Goal: Obtain resource: Download file/media

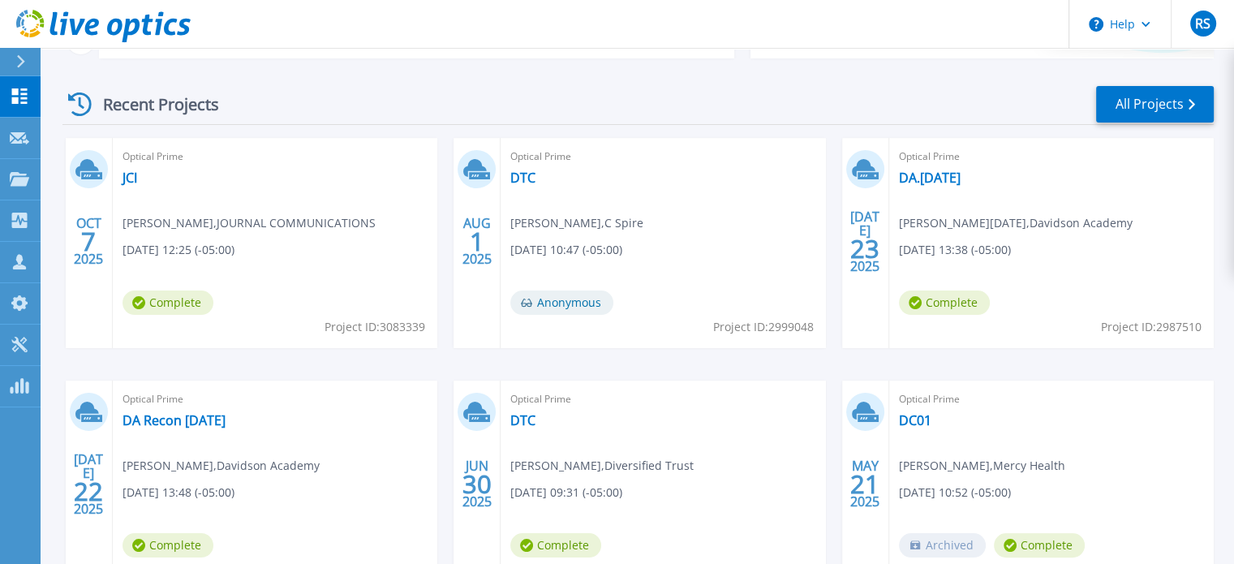
scroll to position [243, 0]
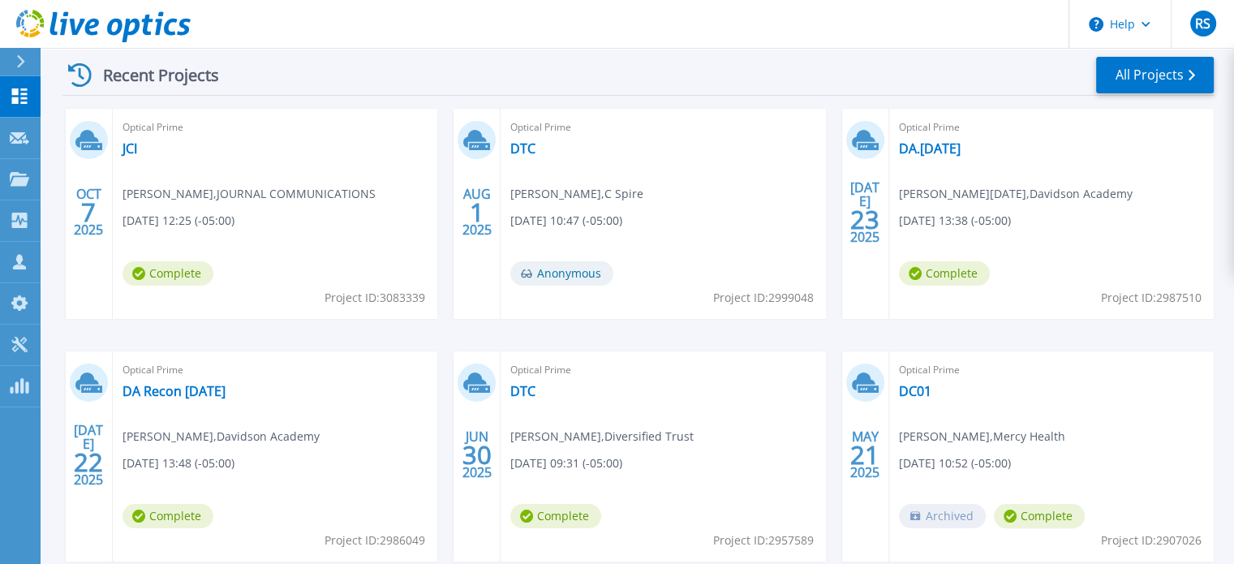
click at [80, 202] on div "[DATE]" at bounding box center [88, 212] width 31 height 59
click at [130, 153] on link "JCI" at bounding box center [130, 148] width 15 height 16
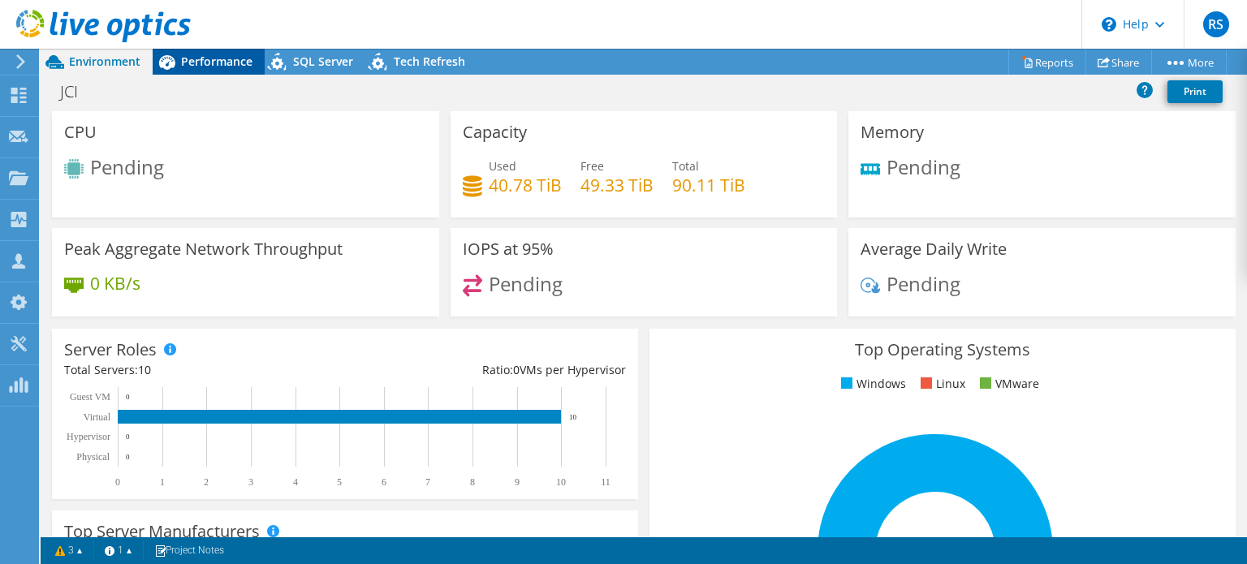
click at [211, 64] on span "Performance" at bounding box center [216, 61] width 71 height 15
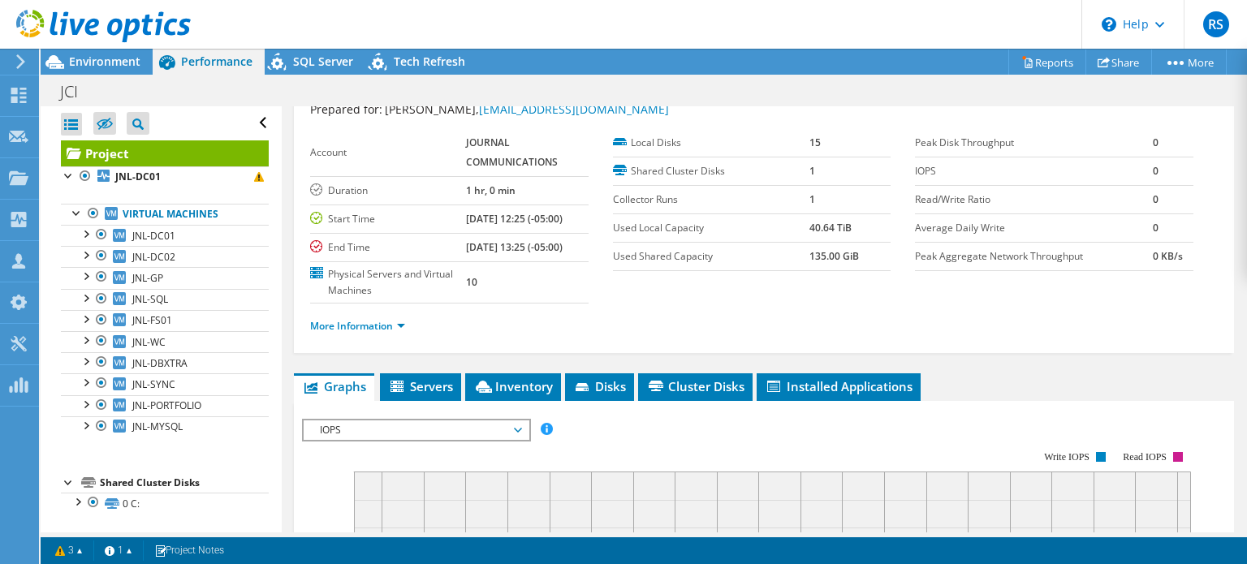
scroll to position [81, 0]
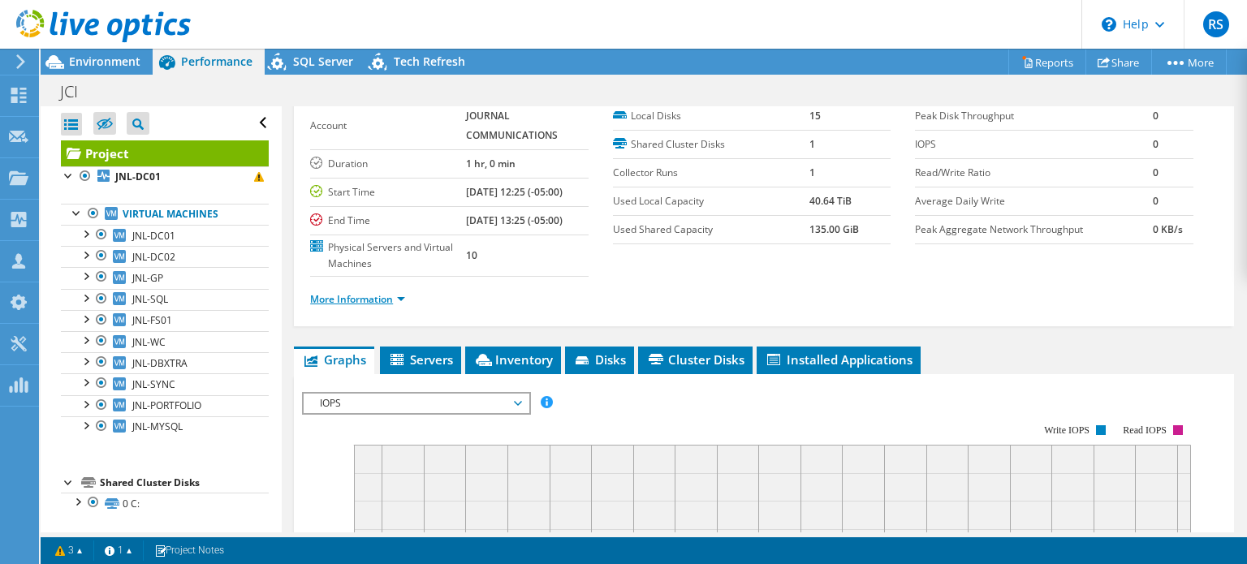
click at [398, 293] on link "More Information" at bounding box center [357, 299] width 95 height 14
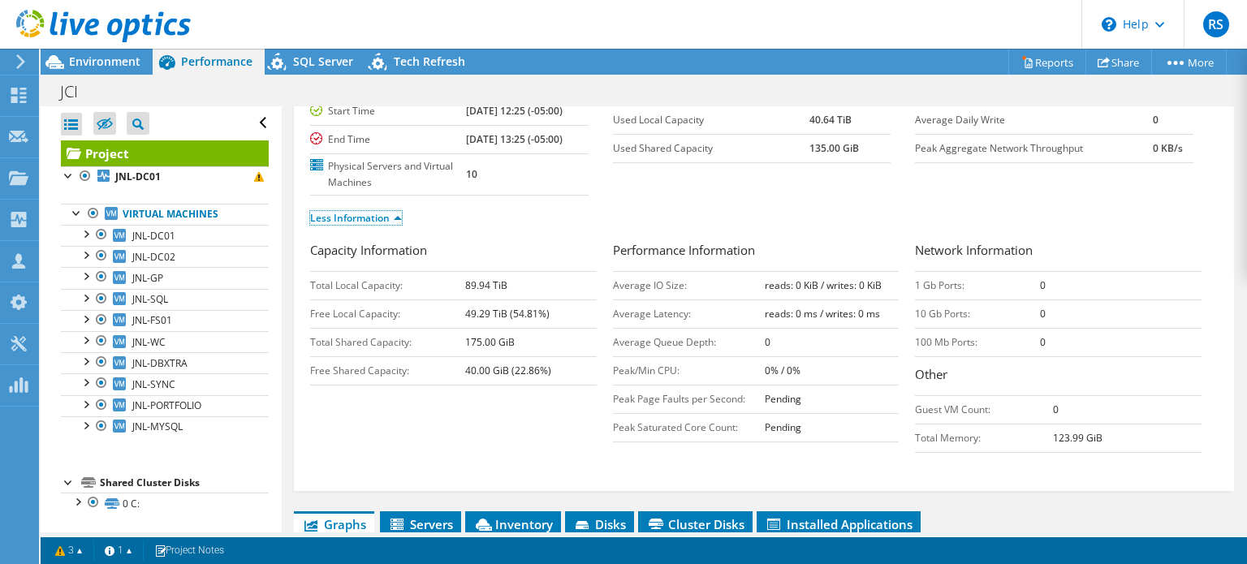
scroll to position [243, 0]
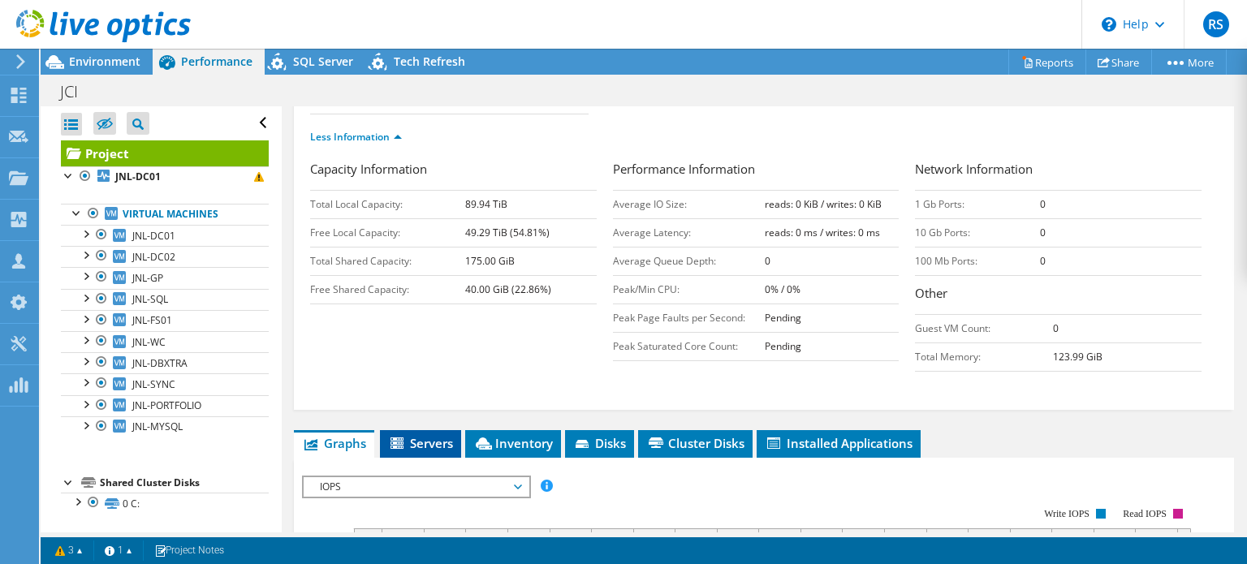
click at [437, 437] on span "Servers" at bounding box center [420, 443] width 65 height 16
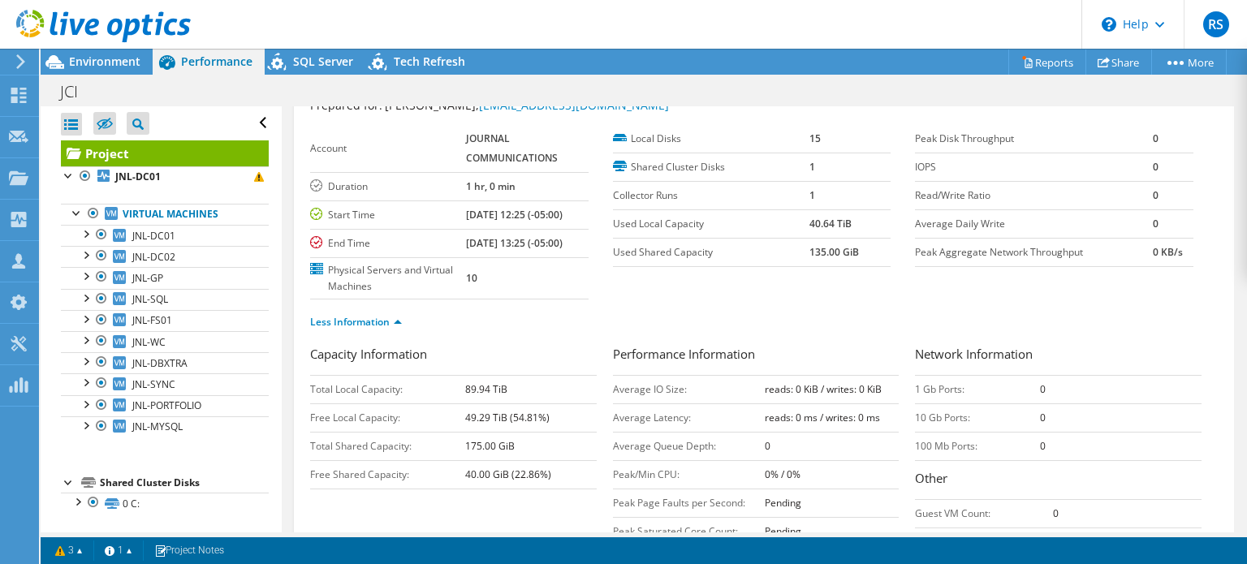
scroll to position [0, 0]
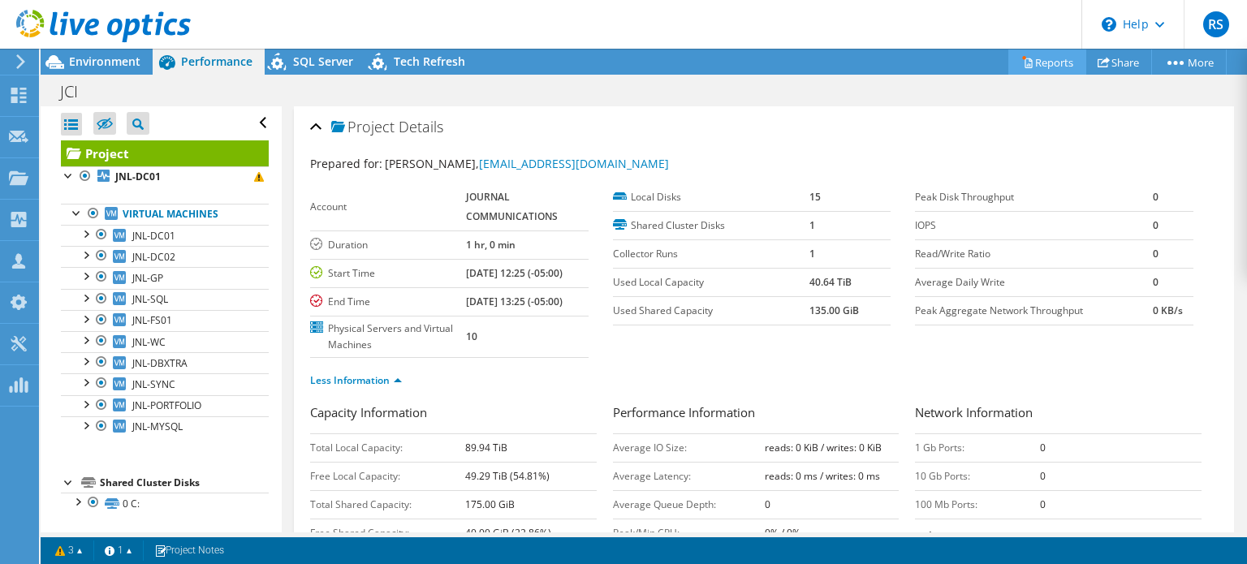
click at [1038, 61] on link "Reports" at bounding box center [1047, 62] width 78 height 25
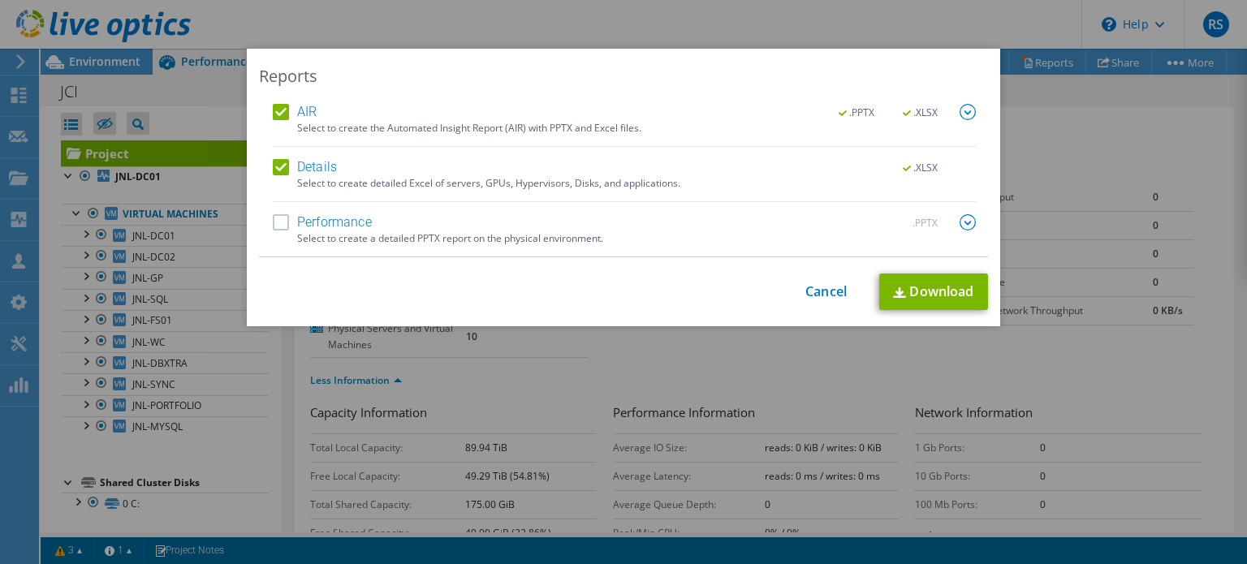
click at [285, 222] on label "Performance" at bounding box center [322, 222] width 99 height 16
click at [0, 0] on input "Performance" at bounding box center [0, 0] width 0 height 0
drag, startPoint x: 925, startPoint y: 284, endPoint x: 932, endPoint y: 291, distance: 9.8
click at [925, 285] on link "Download" at bounding box center [933, 292] width 109 height 37
click at [812, 288] on link "Cancel" at bounding box center [825, 291] width 41 height 15
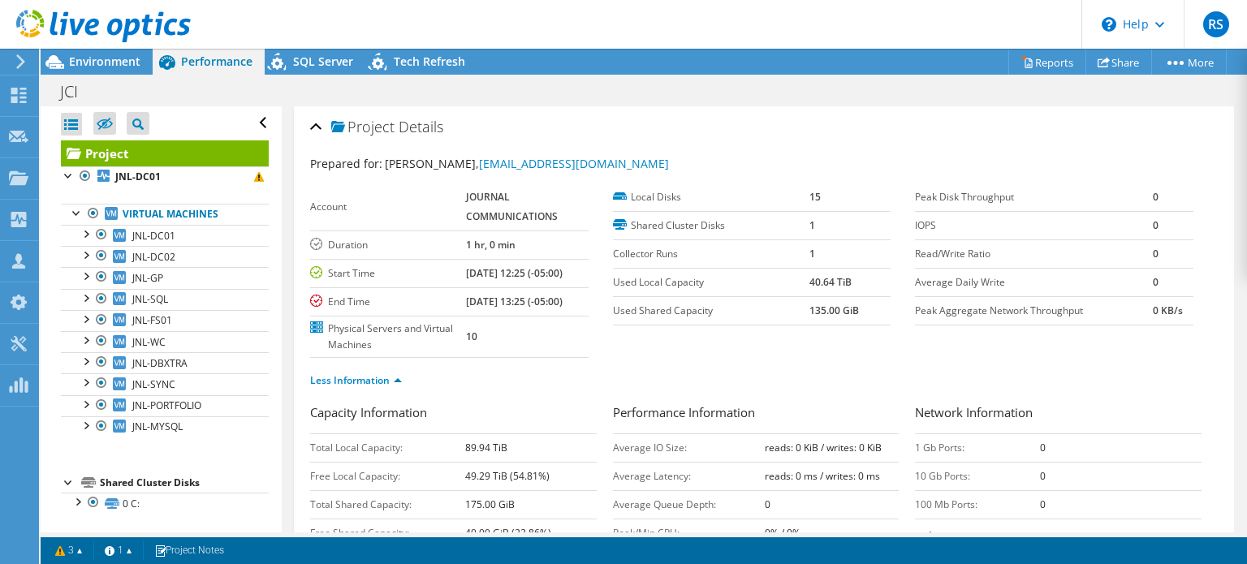
scroll to position [81, 0]
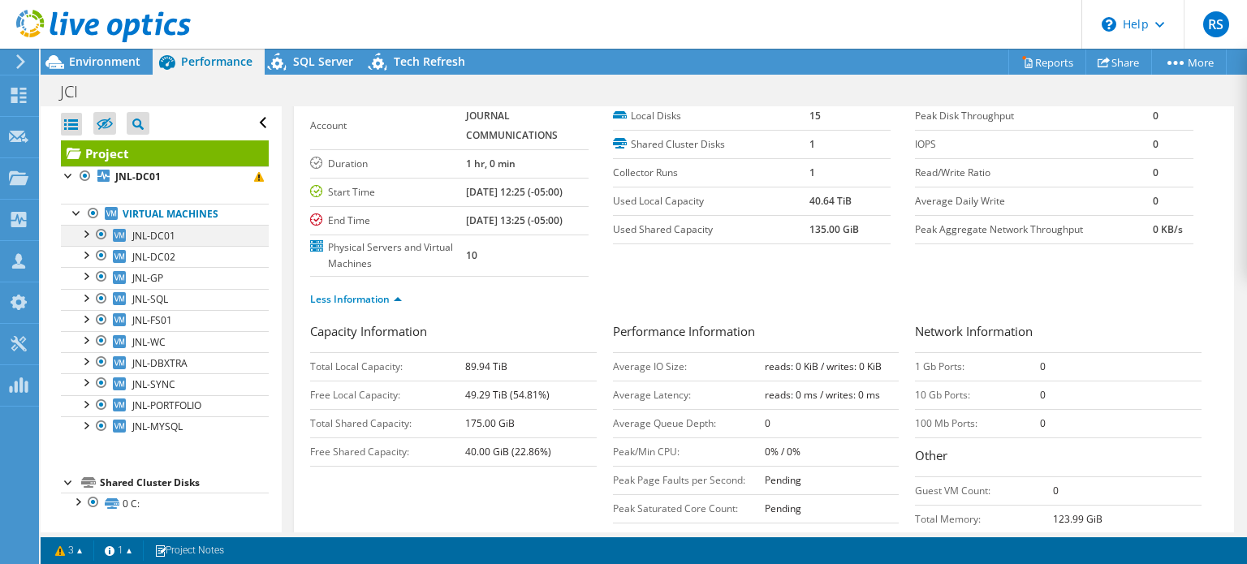
click at [89, 231] on div at bounding box center [85, 233] width 16 height 16
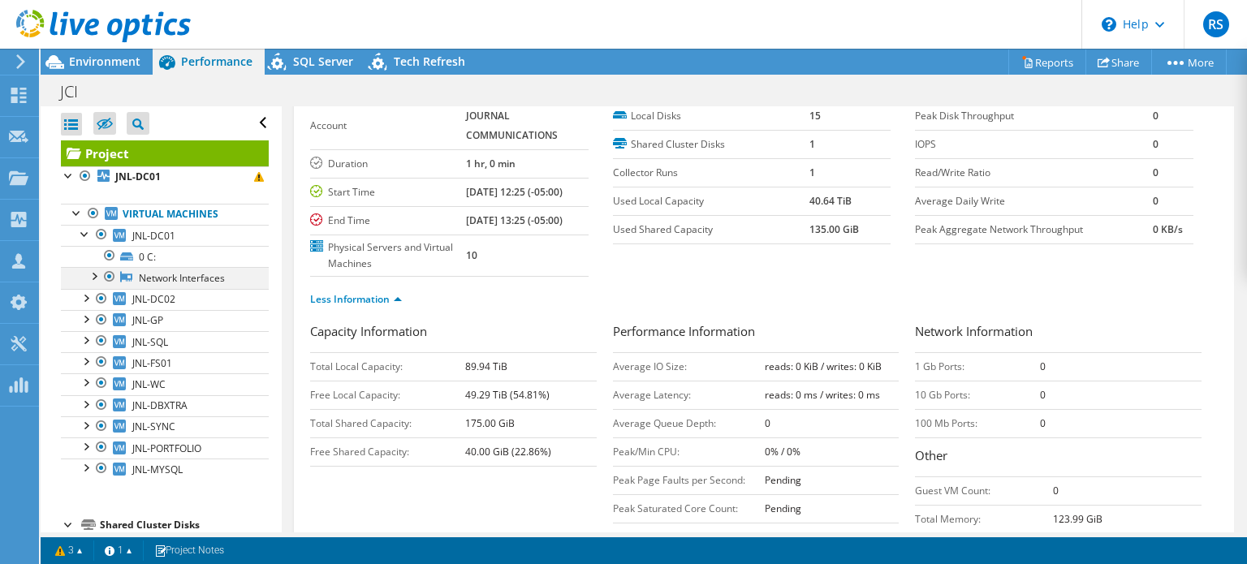
click at [90, 274] on div at bounding box center [93, 275] width 16 height 16
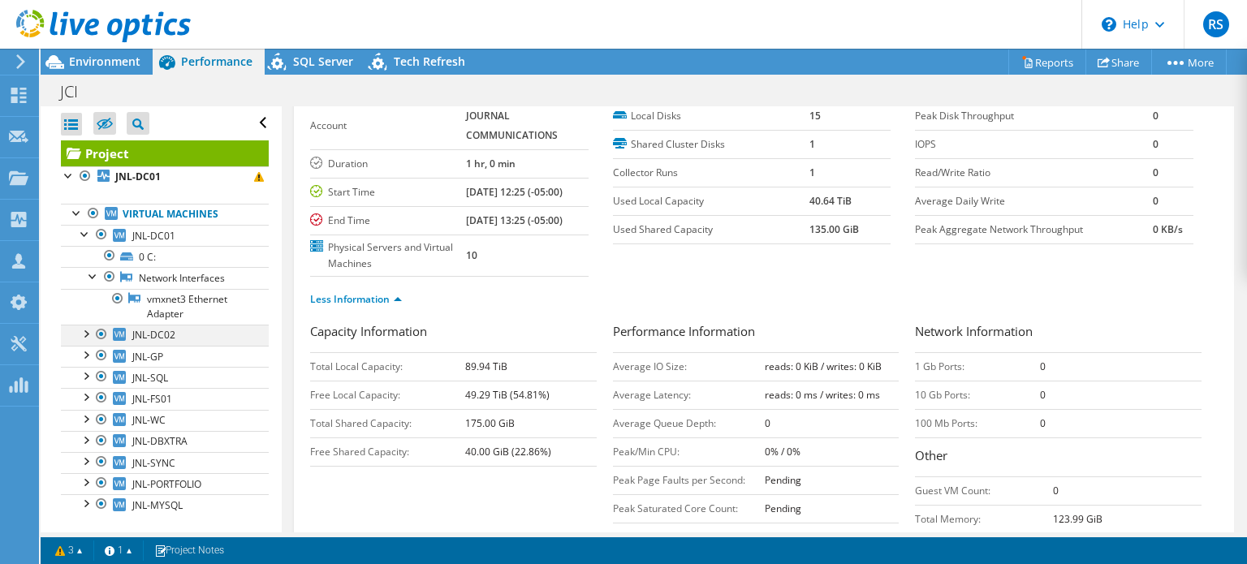
click at [87, 331] on div at bounding box center [85, 333] width 16 height 16
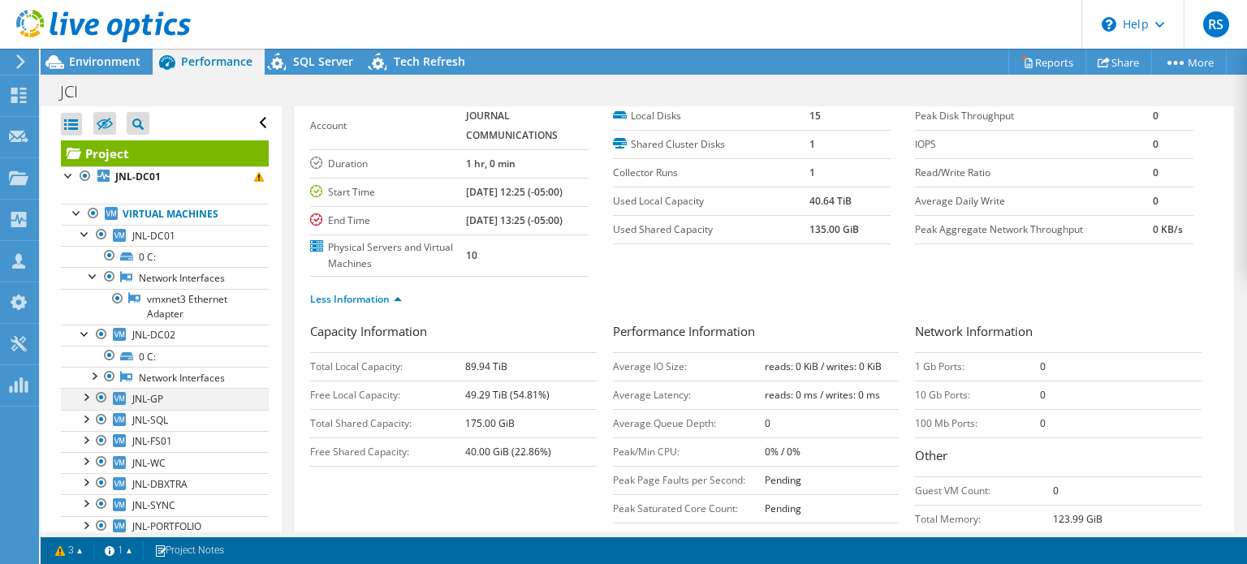
click at [86, 395] on div at bounding box center [85, 396] width 16 height 16
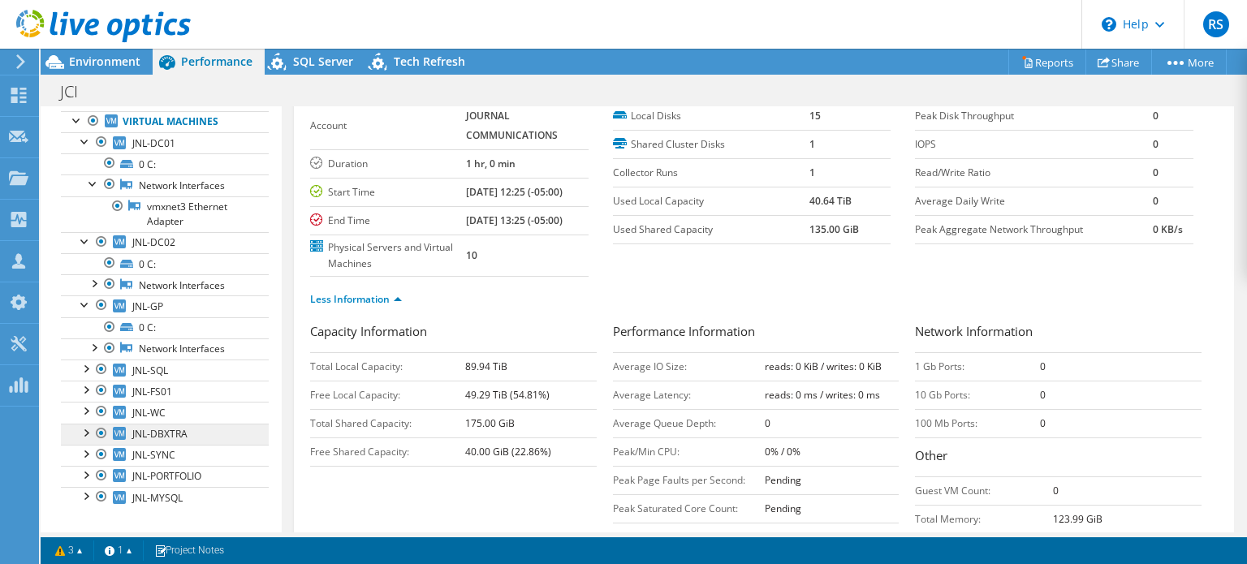
scroll to position [161, 0]
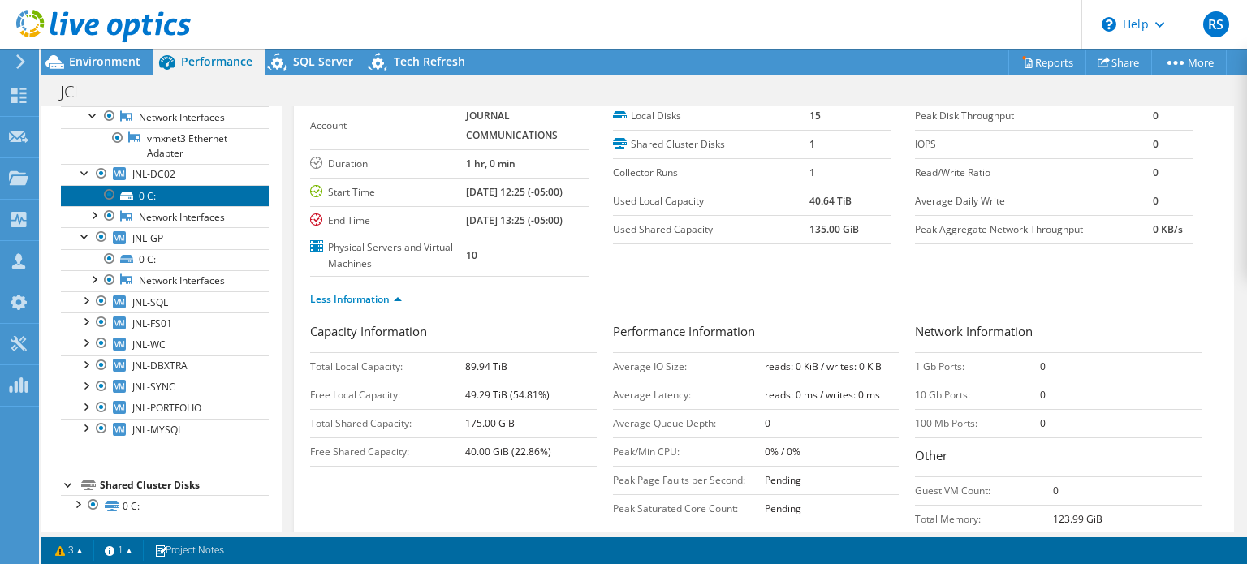
click at [144, 195] on link "0 C:" at bounding box center [165, 195] width 208 height 21
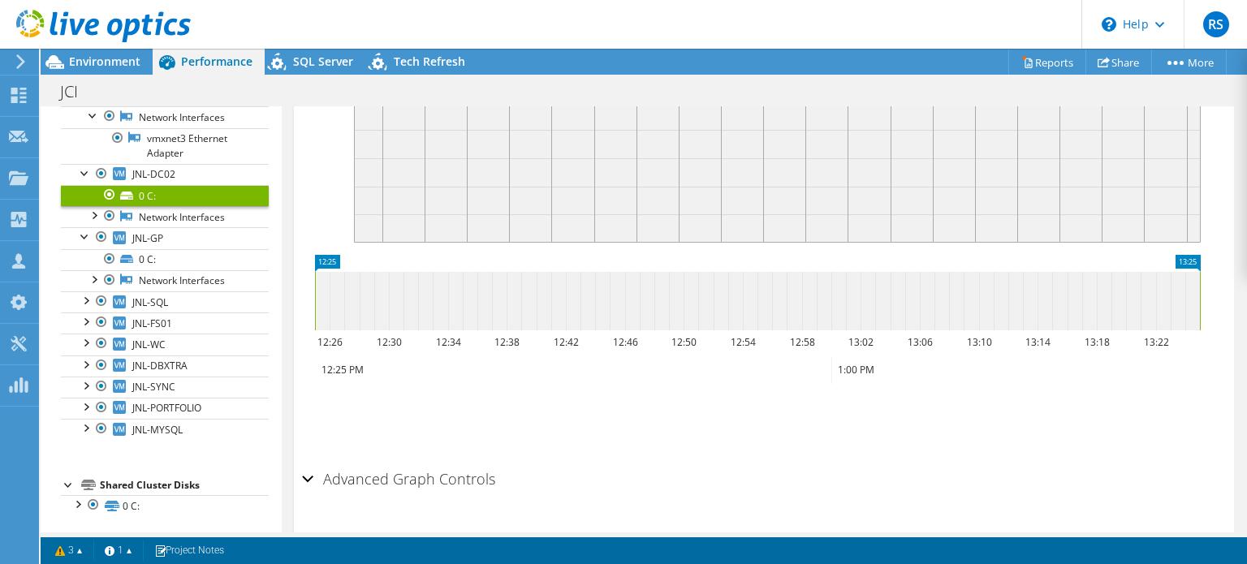
scroll to position [553, 0]
